Goal: Communication & Community: Answer question/provide support

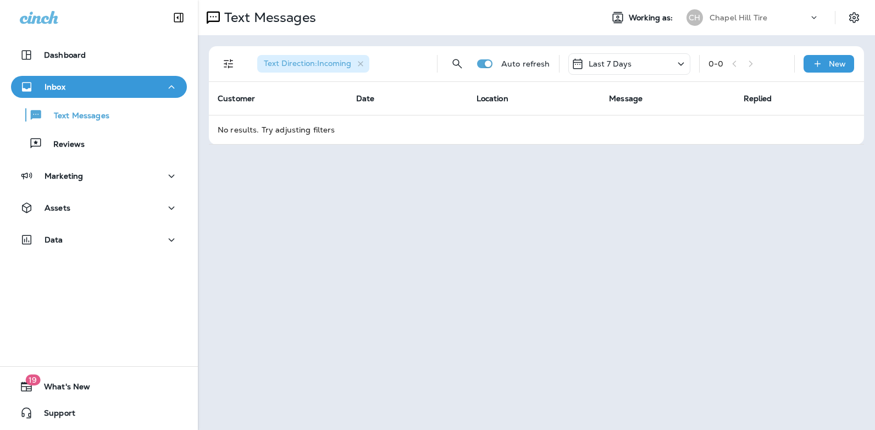
click at [680, 65] on icon at bounding box center [680, 64] width 13 height 14
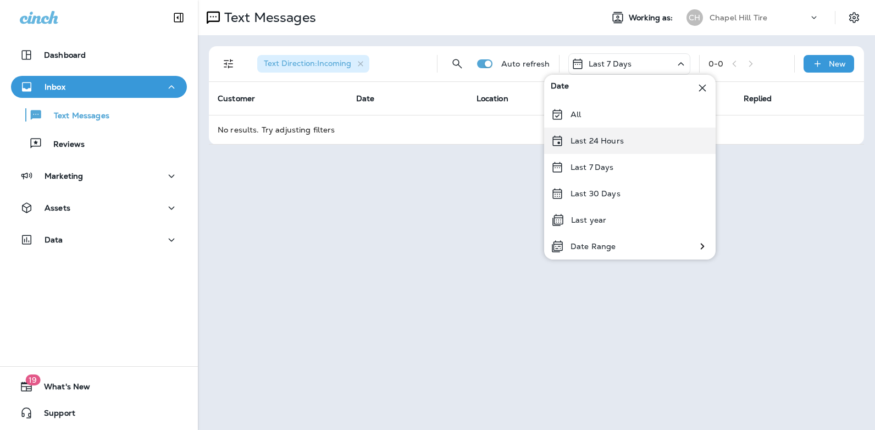
click at [631, 138] on div "Last 24 Hours" at bounding box center [629, 141] width 171 height 26
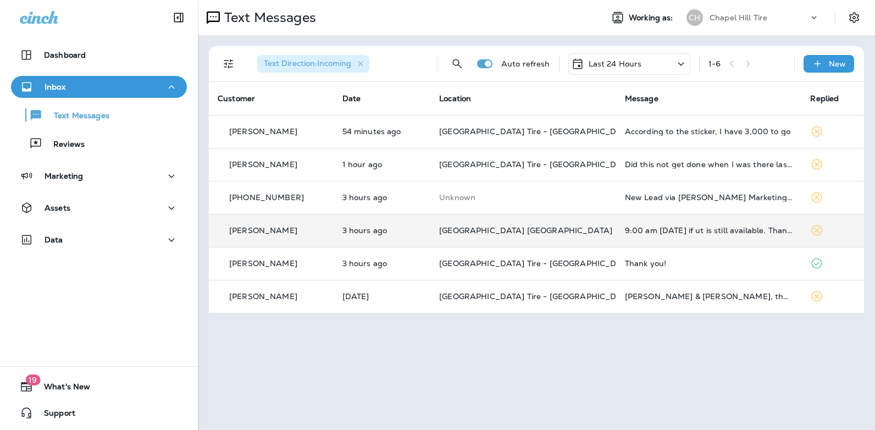
click at [675, 229] on div "9:00 am [DATE] if ut is still available. Thanks" at bounding box center [709, 230] width 168 height 9
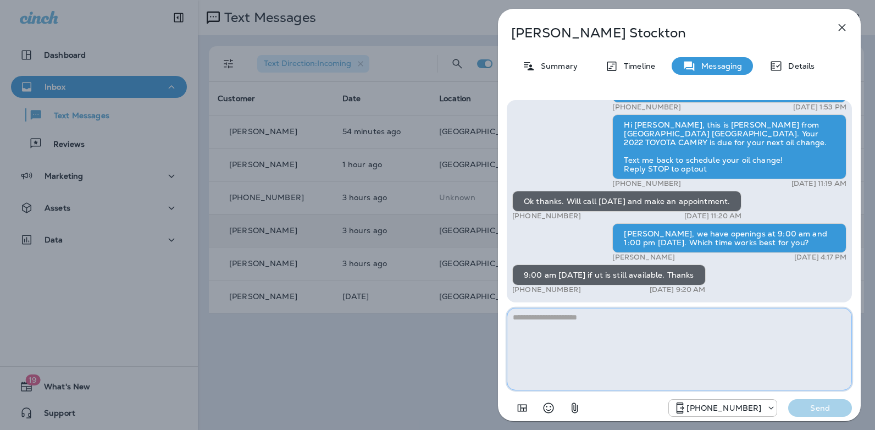
type textarea "*"
type textarea "**********"
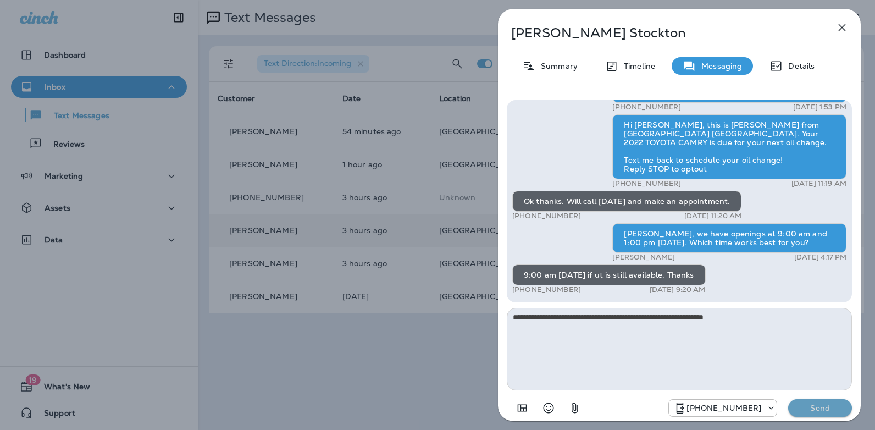
click at [823, 408] on p "Send" at bounding box center [820, 408] width 46 height 10
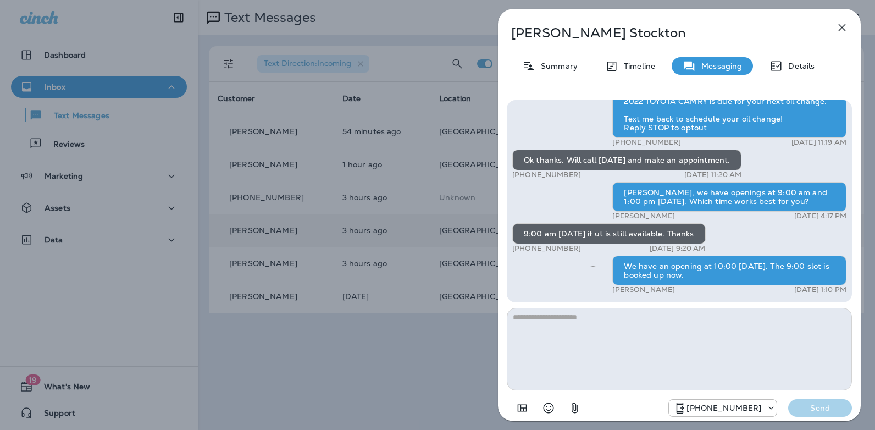
click at [841, 28] on icon "button" at bounding box center [842, 27] width 7 height 7
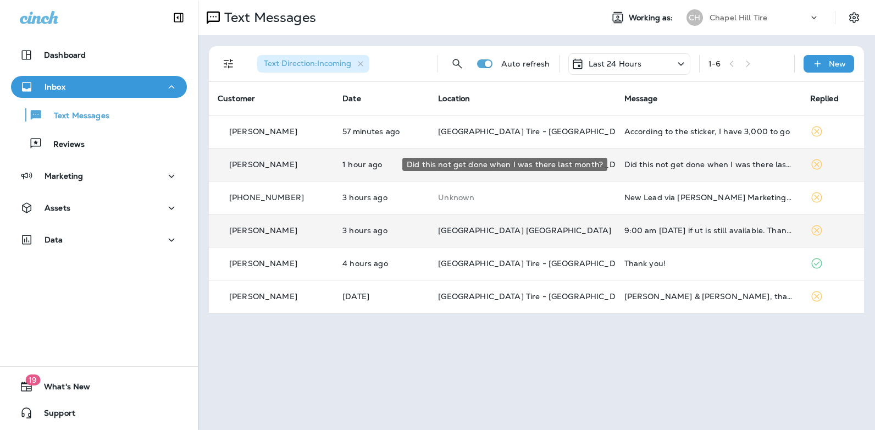
click at [654, 166] on div "Did this not get done when I was there last month?" at bounding box center [708, 164] width 168 height 9
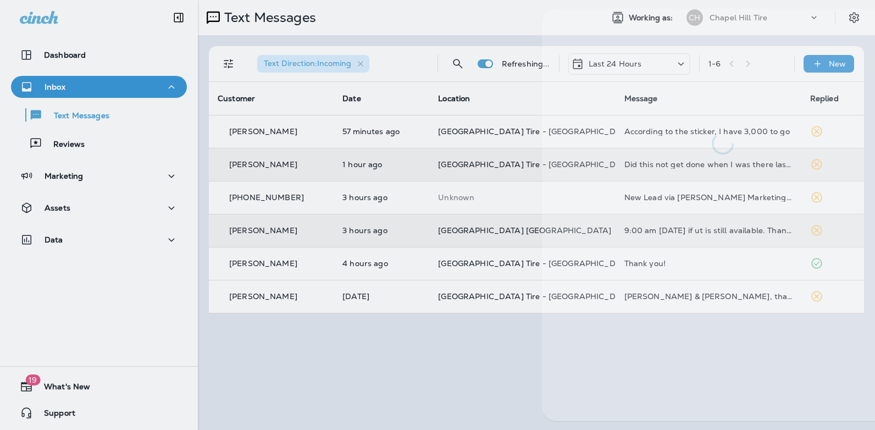
click at [654, 166] on div at bounding box center [722, 215] width 363 height 412
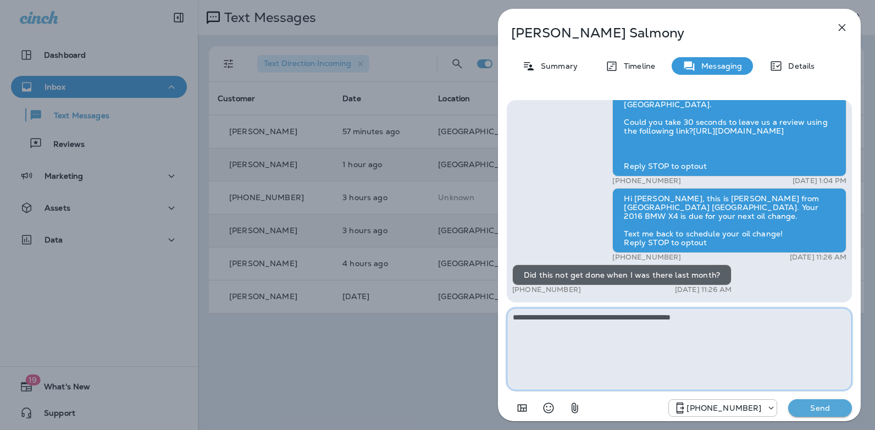
type textarea "**********"
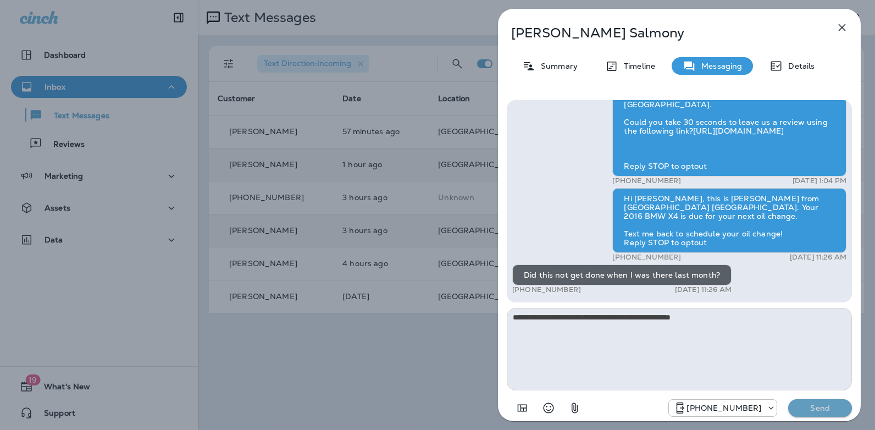
click at [822, 409] on p "Send" at bounding box center [820, 408] width 46 height 10
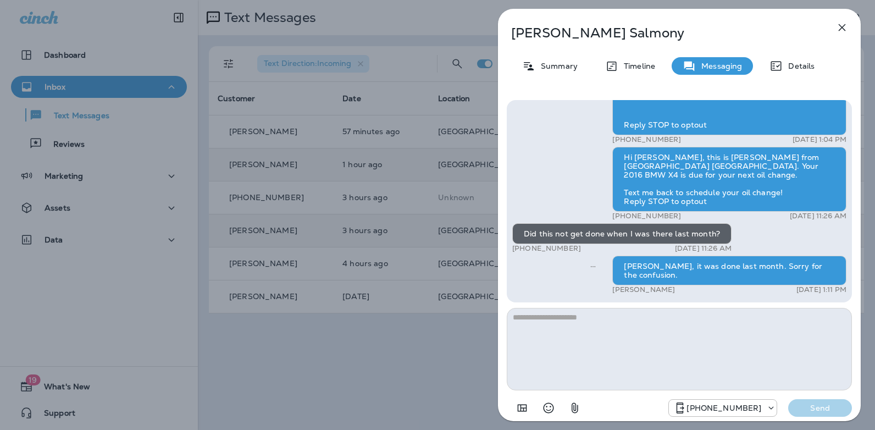
click at [843, 33] on icon "button" at bounding box center [841, 27] width 13 height 13
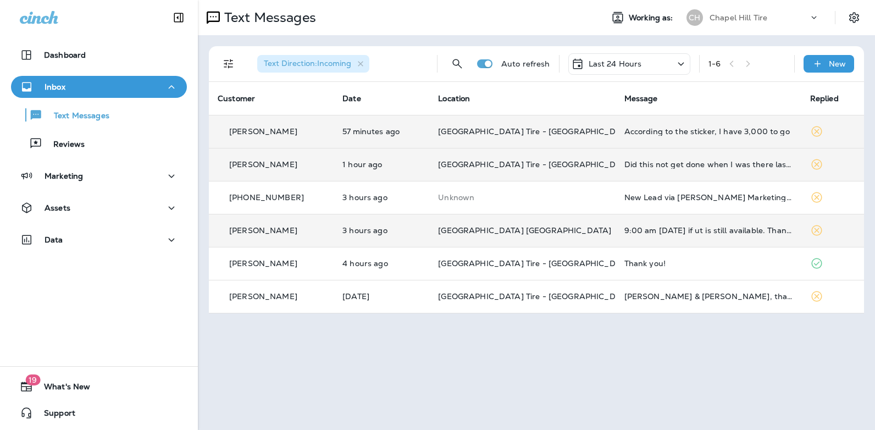
click at [650, 131] on div "According to the sticker, I have 3,000 to go" at bounding box center [708, 131] width 168 height 9
click at [650, 131] on div at bounding box center [734, 82] width 363 height 146
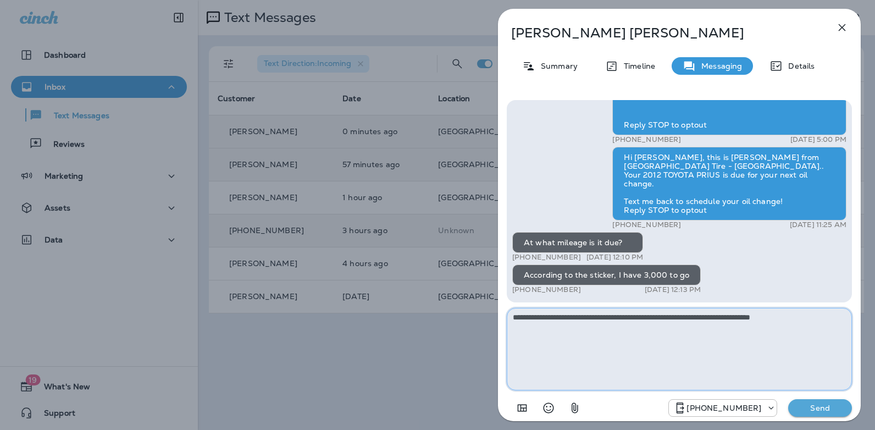
type textarea "**********"
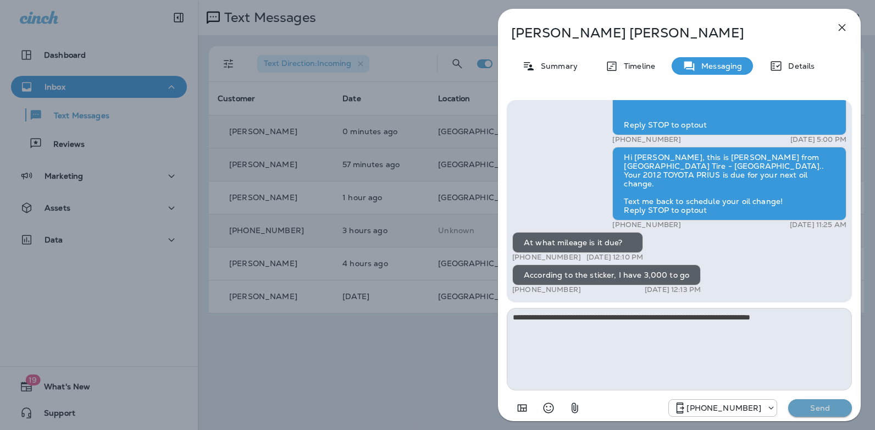
click at [817, 410] on p "Send" at bounding box center [820, 408] width 46 height 10
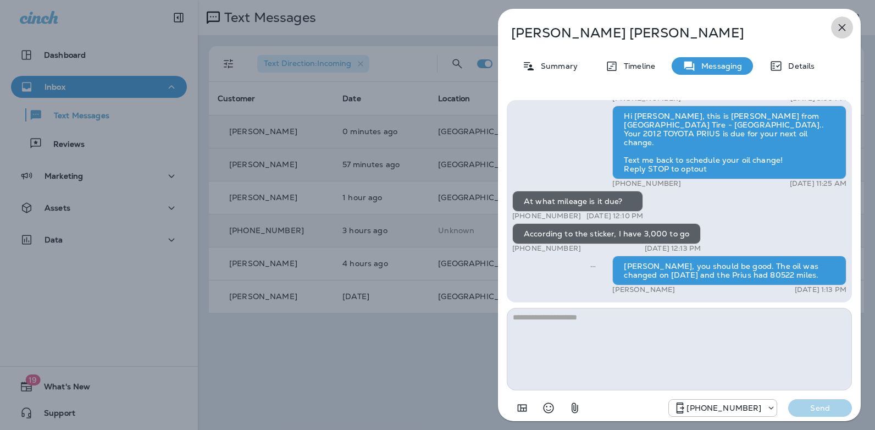
click at [842, 27] on icon "button" at bounding box center [842, 27] width 7 height 7
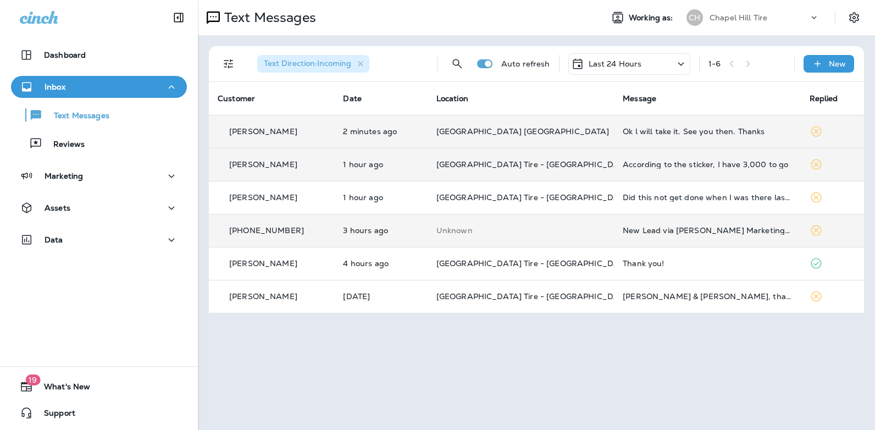
click at [679, 63] on icon at bounding box center [681, 63] width 6 height 3
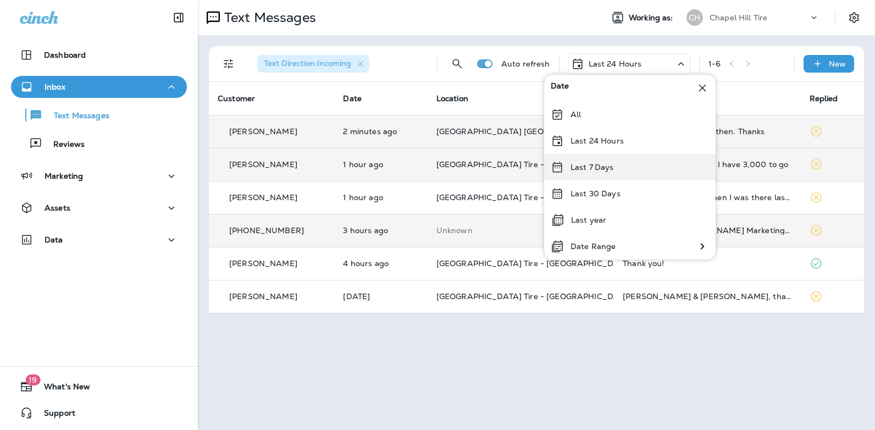
click at [619, 164] on div "Last 7 Days" at bounding box center [629, 167] width 171 height 26
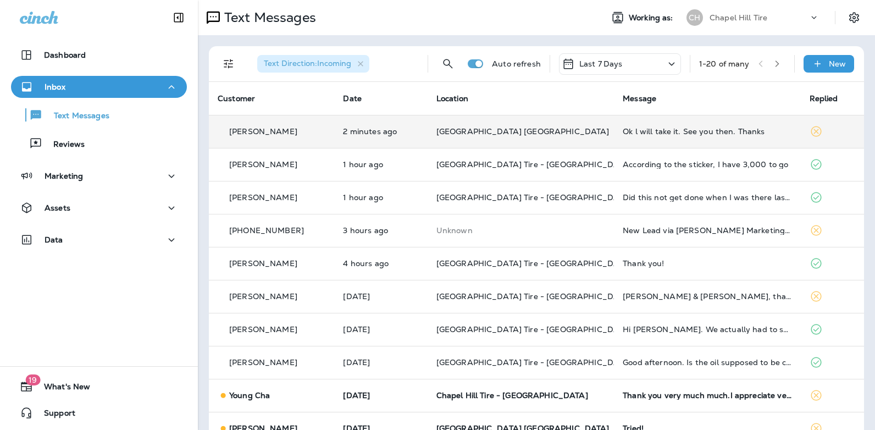
click at [678, 132] on div "Ok l will take it. See you then. Thanks" at bounding box center [707, 131] width 169 height 9
click at [678, 132] on div at bounding box center [730, 82] width 363 height 146
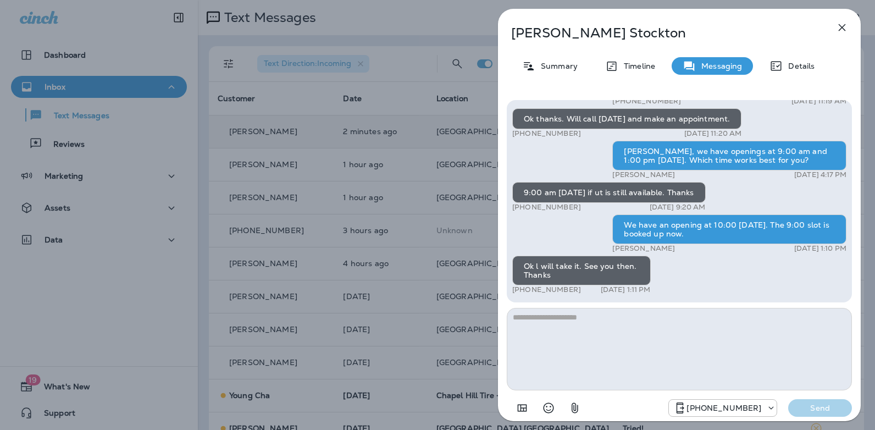
drag, startPoint x: 574, startPoint y: 290, endPoint x: 522, endPoint y: 292, distance: 52.8
click at [522, 292] on div "+1 (919) 730-5100 [DATE] 1:11 PM" at bounding box center [581, 289] width 138 height 9
copy p "[PHONE_NUMBER]"
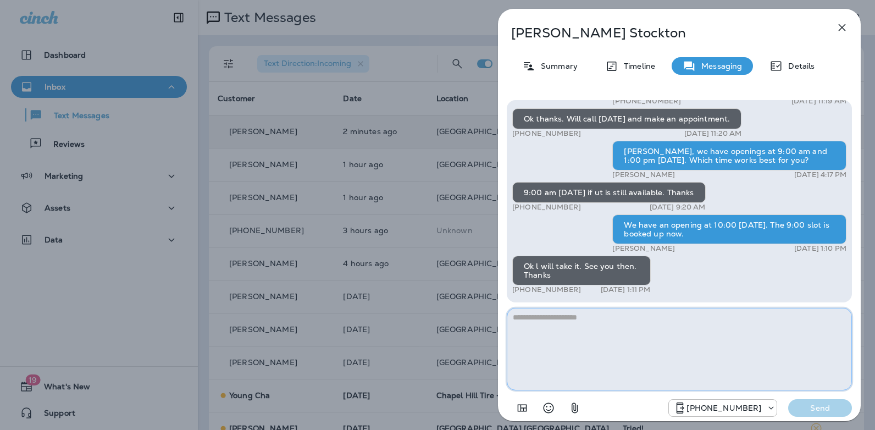
click at [591, 328] on textarea at bounding box center [679, 349] width 345 height 82
type textarea "**********"
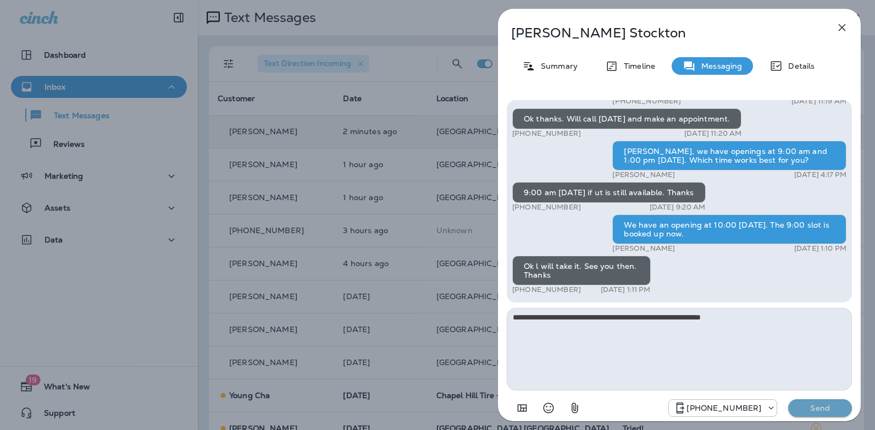
click at [812, 409] on p "Send" at bounding box center [820, 408] width 46 height 10
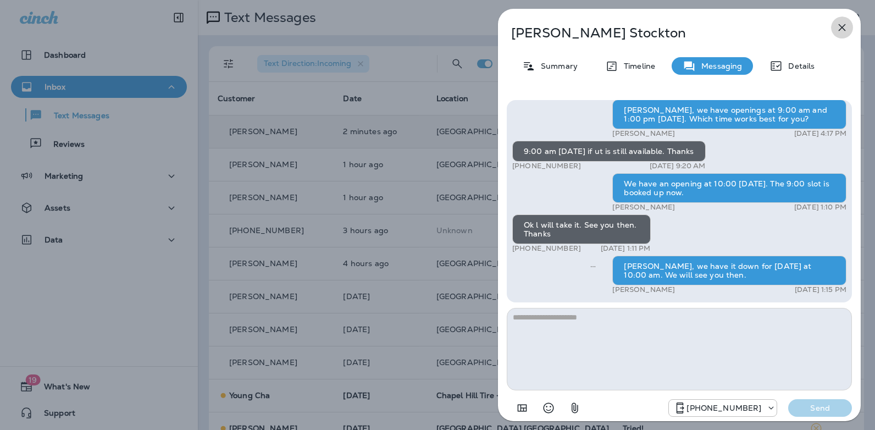
click at [840, 30] on icon "button" at bounding box center [841, 27] width 13 height 13
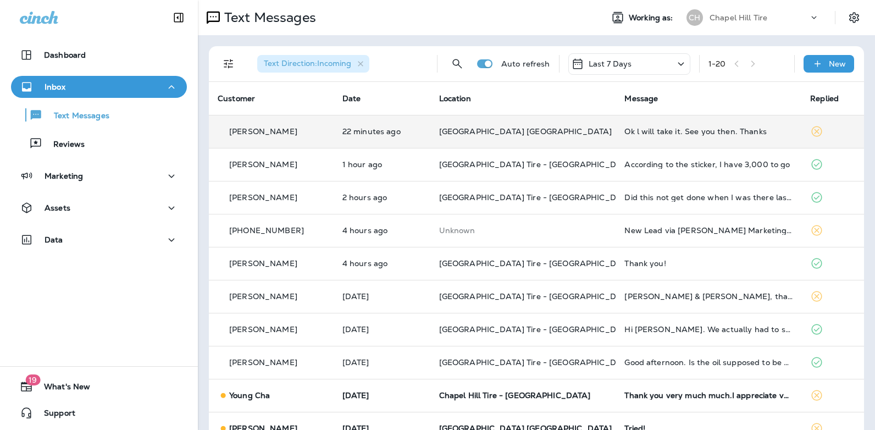
click at [678, 64] on icon at bounding box center [681, 63] width 6 height 3
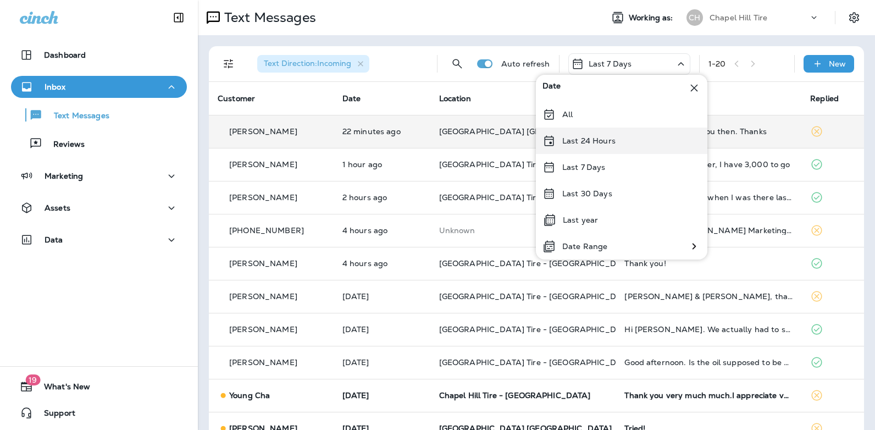
click at [612, 140] on p "Last 24 Hours" at bounding box center [588, 140] width 53 height 9
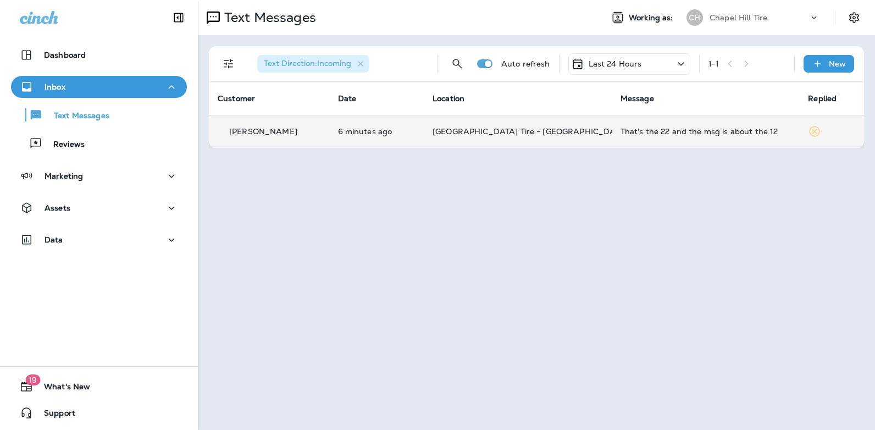
click at [683, 131] on div "That's the 22 and the msg is about the 12" at bounding box center [705, 131] width 170 height 9
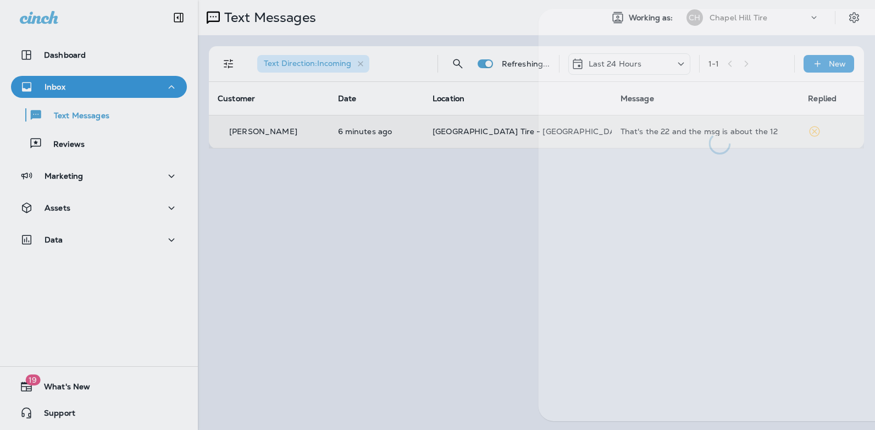
click at [683, 131] on div at bounding box center [719, 82] width 363 height 146
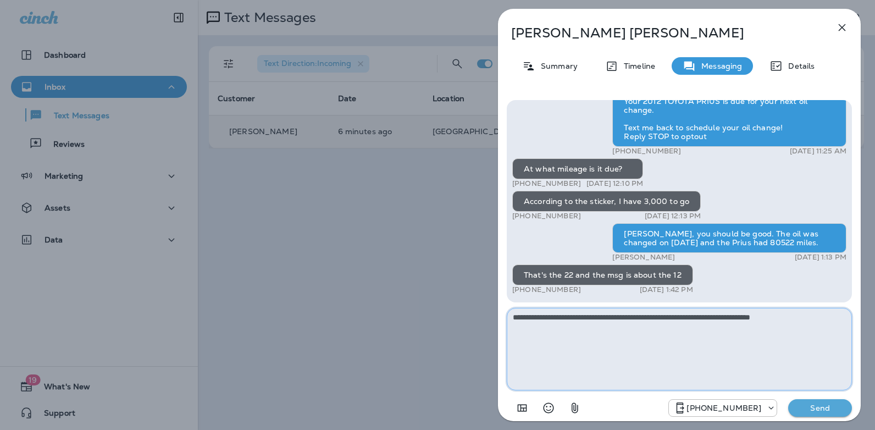
type textarea "**********"
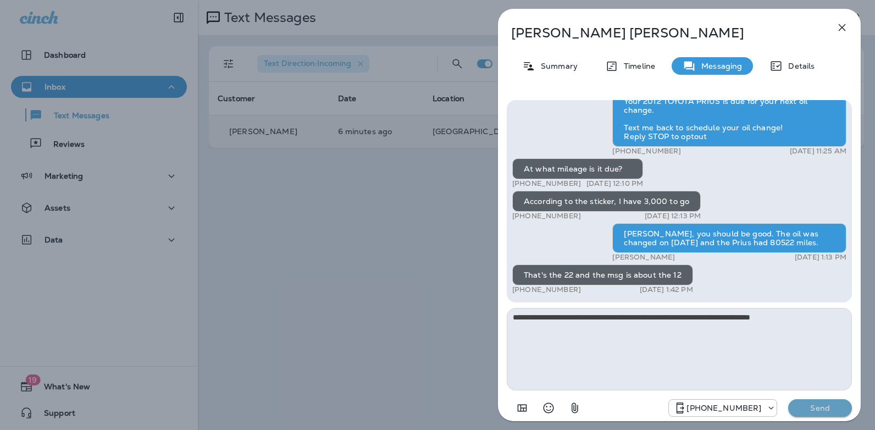
click at [821, 413] on button "Send" at bounding box center [820, 408] width 64 height 18
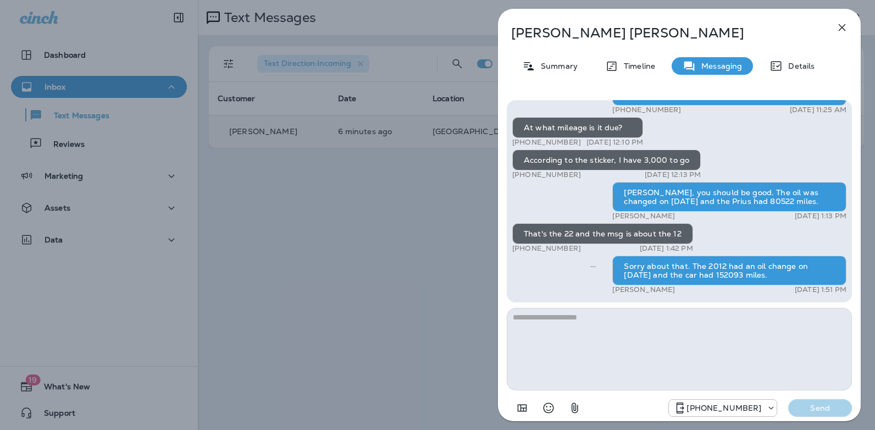
click at [844, 25] on icon "button" at bounding box center [841, 27] width 13 height 13
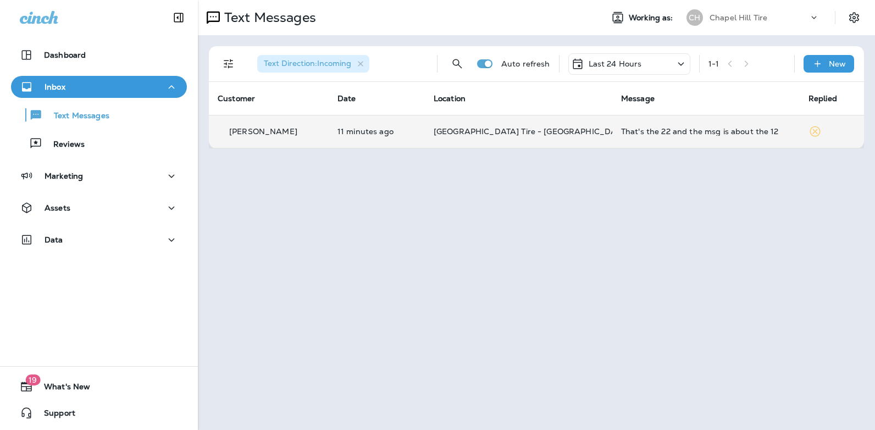
click at [680, 63] on icon at bounding box center [681, 63] width 6 height 3
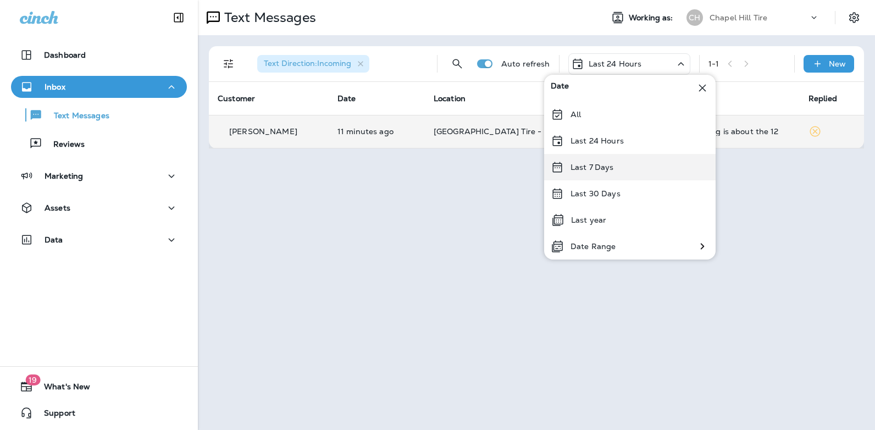
click at [618, 165] on div "Last 7 Days" at bounding box center [629, 167] width 171 height 26
